Goal: Check status: Check status

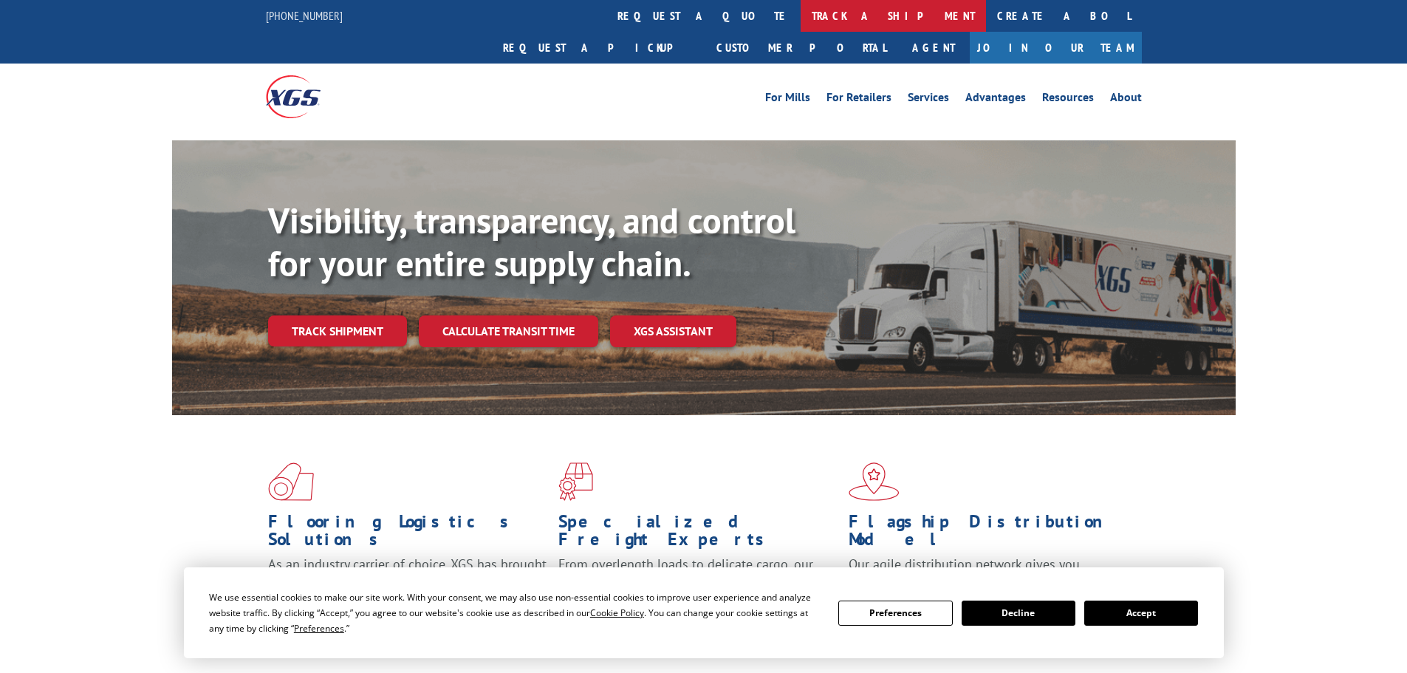
click at [800, 18] on link "track a shipment" at bounding box center [892, 16] width 185 height 32
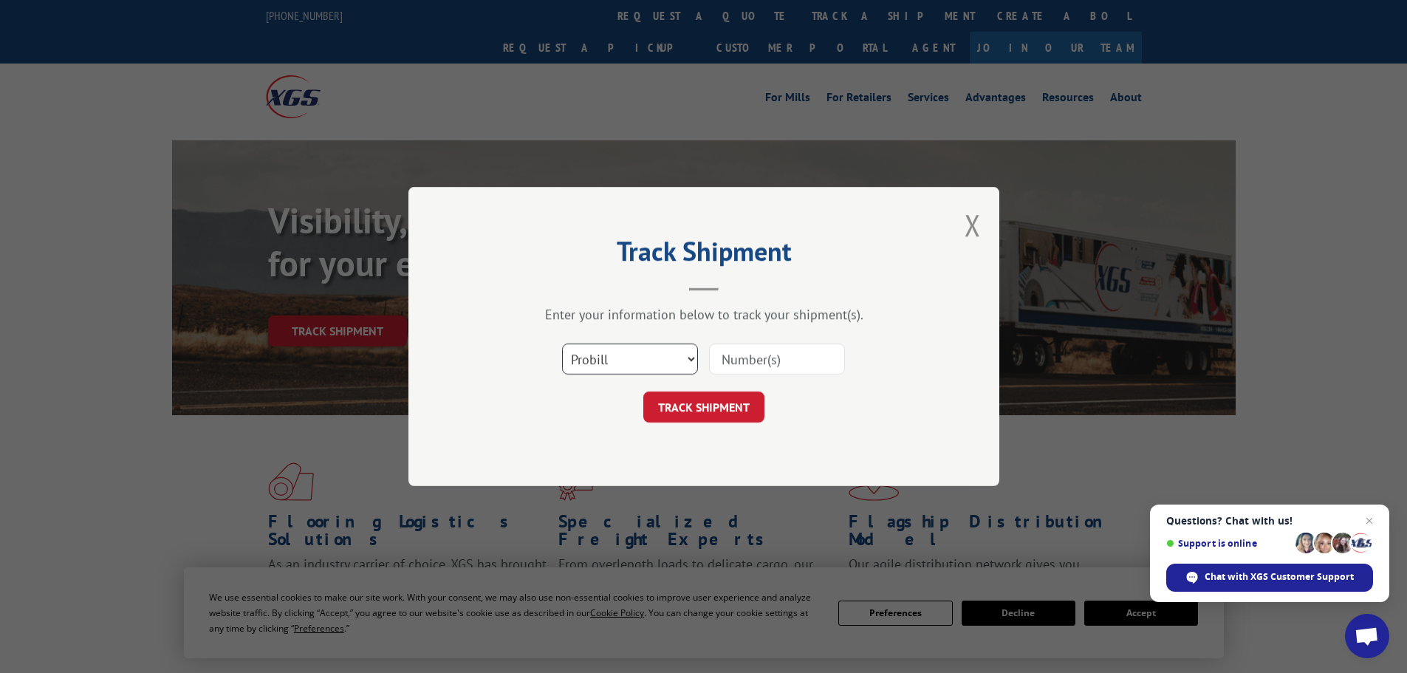
drag, startPoint x: 750, startPoint y: 364, endPoint x: 679, endPoint y: 363, distance: 70.9
click at [679, 363] on select "Select category... Probill BOL PO" at bounding box center [630, 358] width 136 height 31
select select "bol"
click at [562, 343] on select "Select category... Probill BOL PO" at bounding box center [630, 358] width 136 height 31
paste input "5513745"
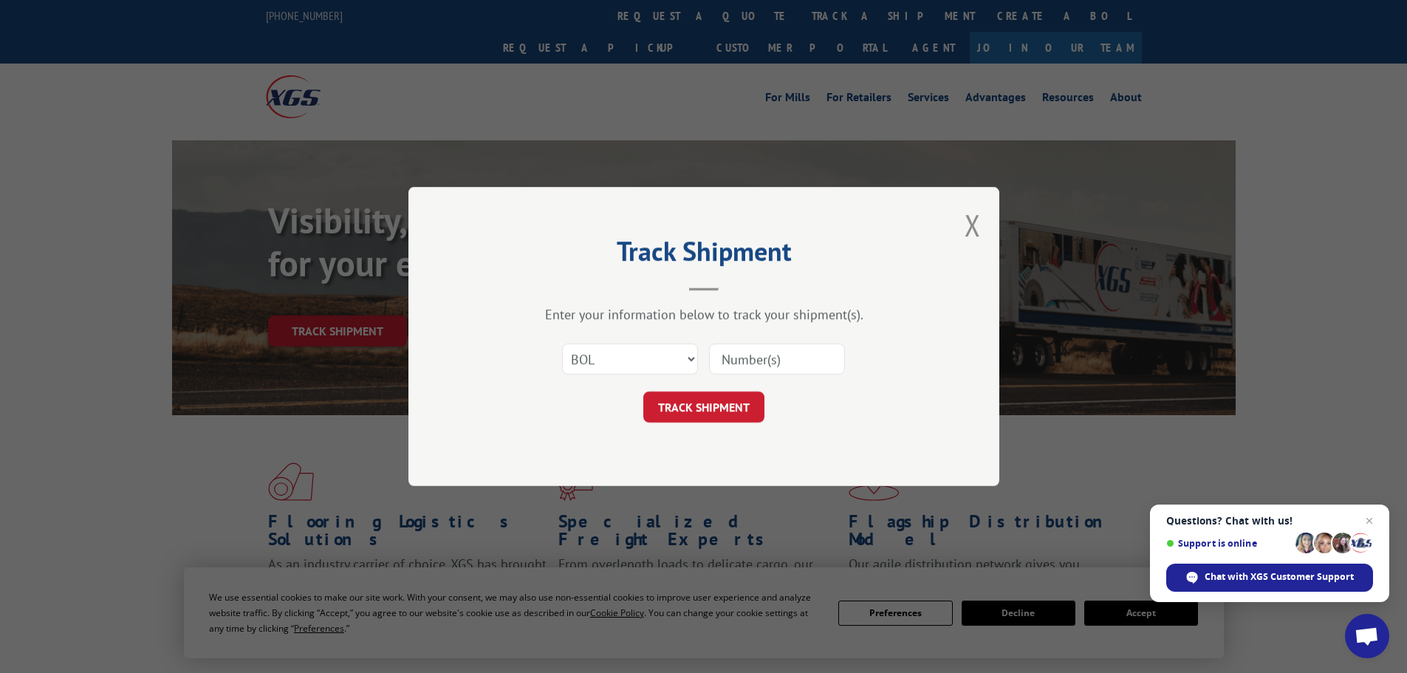
type input "5513745"
click at [692, 400] on button "TRACK SHIPMENT" at bounding box center [703, 406] width 121 height 31
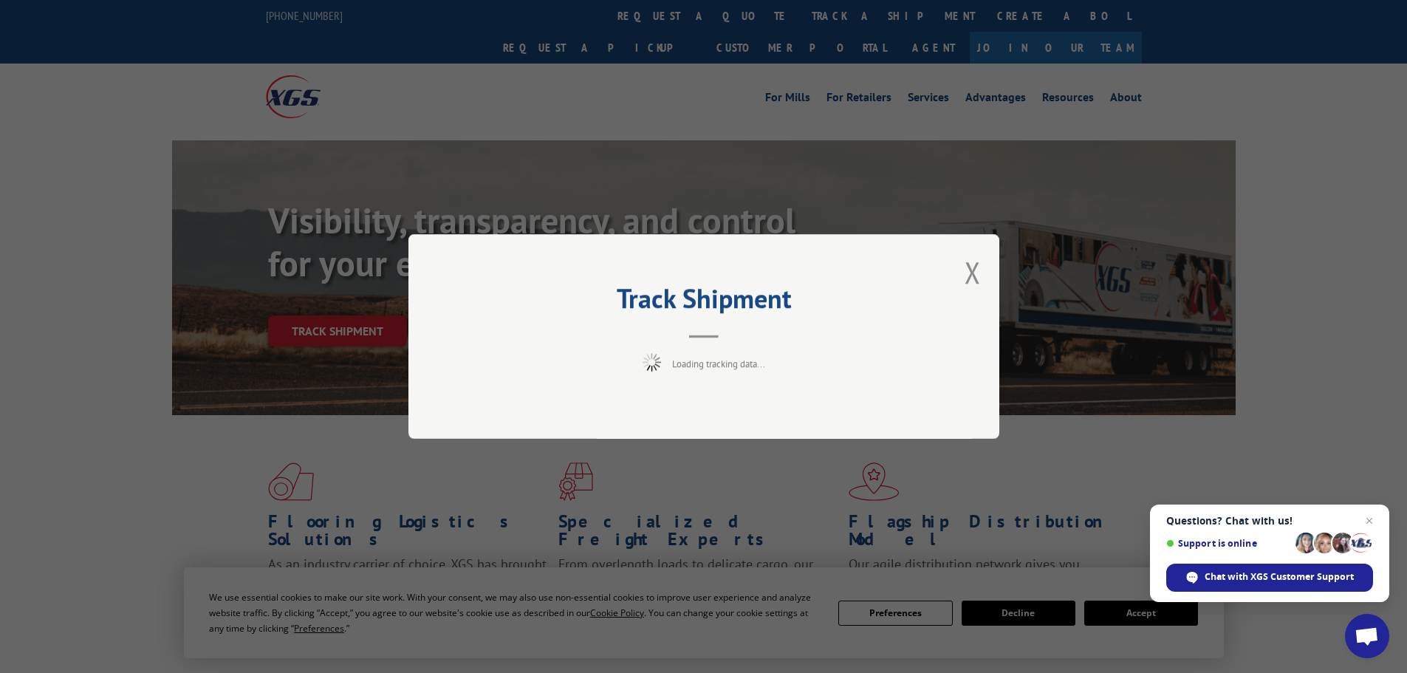
click at [692, 400] on div "Track Shipment Loading tracking data..." at bounding box center [703, 336] width 591 height 205
click at [1368, 519] on span "Close chat" at bounding box center [1369, 521] width 18 height 18
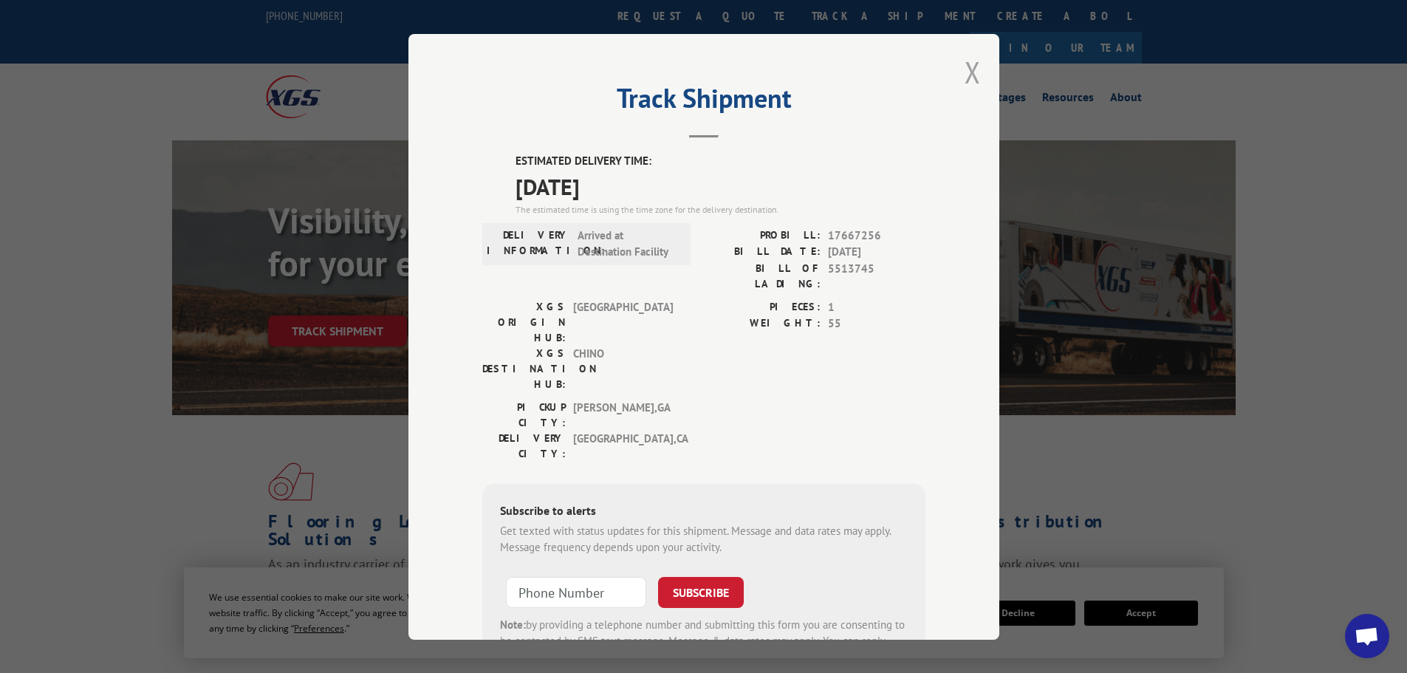
click at [965, 76] on button "Close modal" at bounding box center [972, 71] width 16 height 39
